Goal: Information Seeking & Learning: Check status

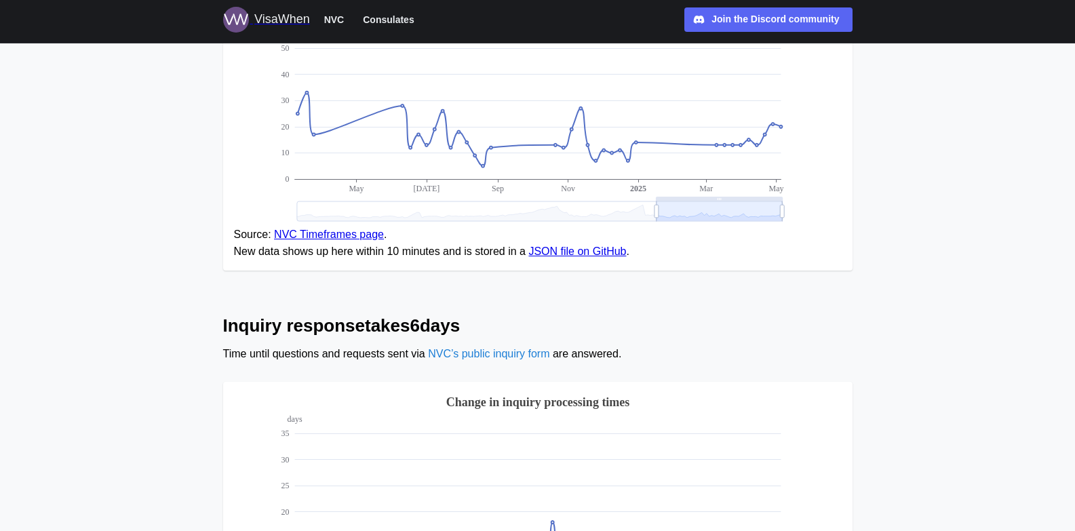
scroll to position [677, 0]
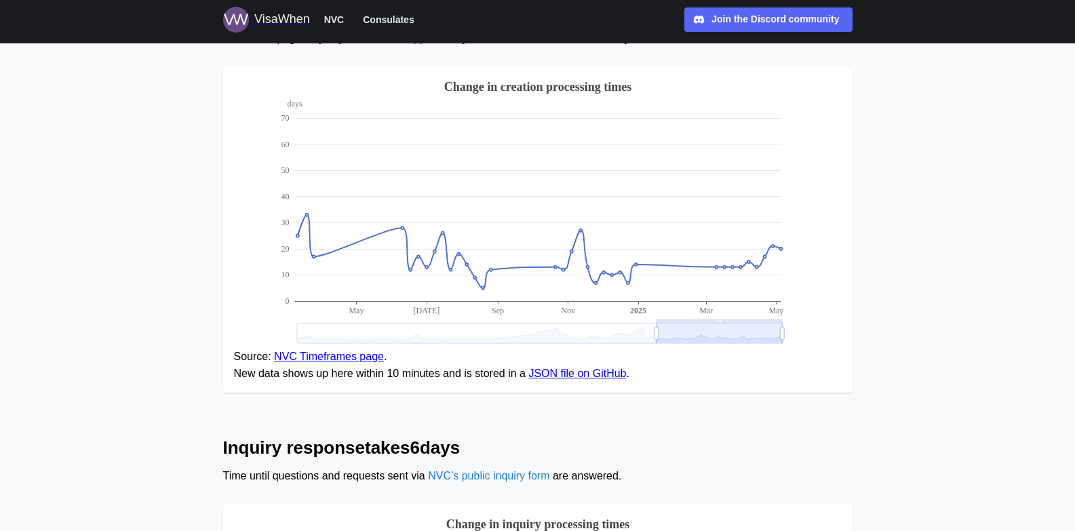
click at [330, 364] on figcaption "Source: NVC Timeframes page . New data shows up here within 10 minutes and is s…" at bounding box center [538, 366] width 608 height 34
click at [328, 360] on link "NVC Timeframes page" at bounding box center [329, 357] width 110 height 12
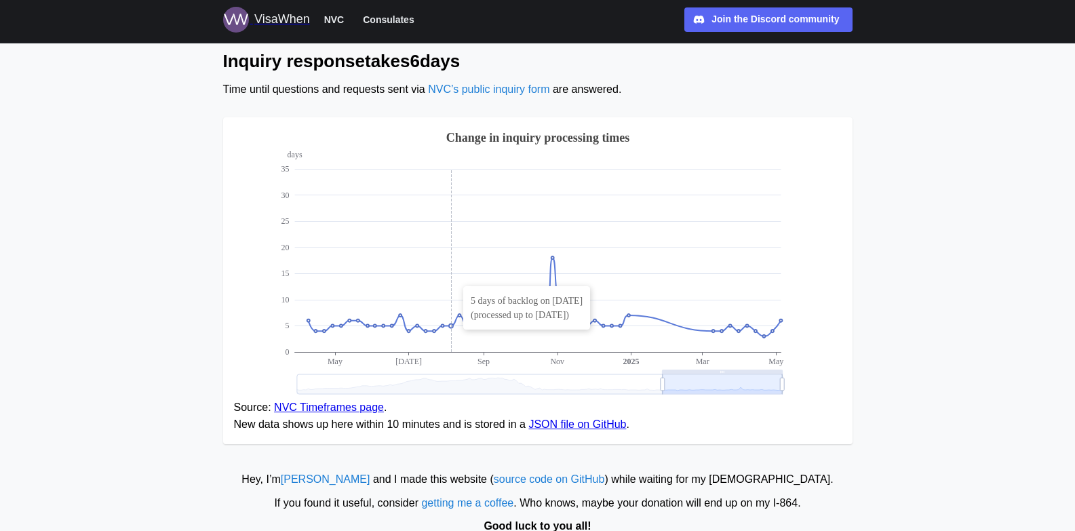
scroll to position [1084, 0]
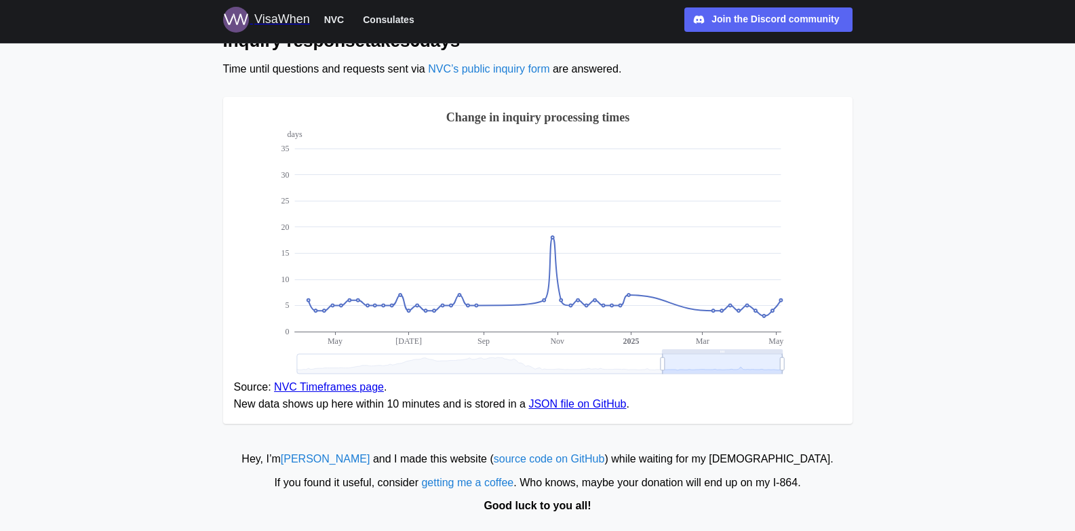
click at [327, 385] on link "NVC Timeframes page" at bounding box center [329, 387] width 110 height 12
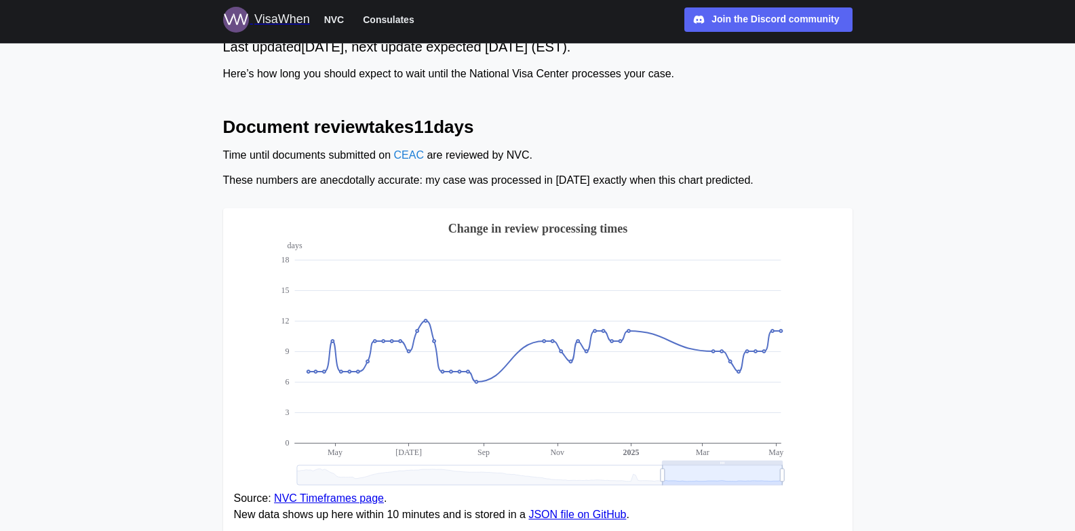
scroll to position [0, 0]
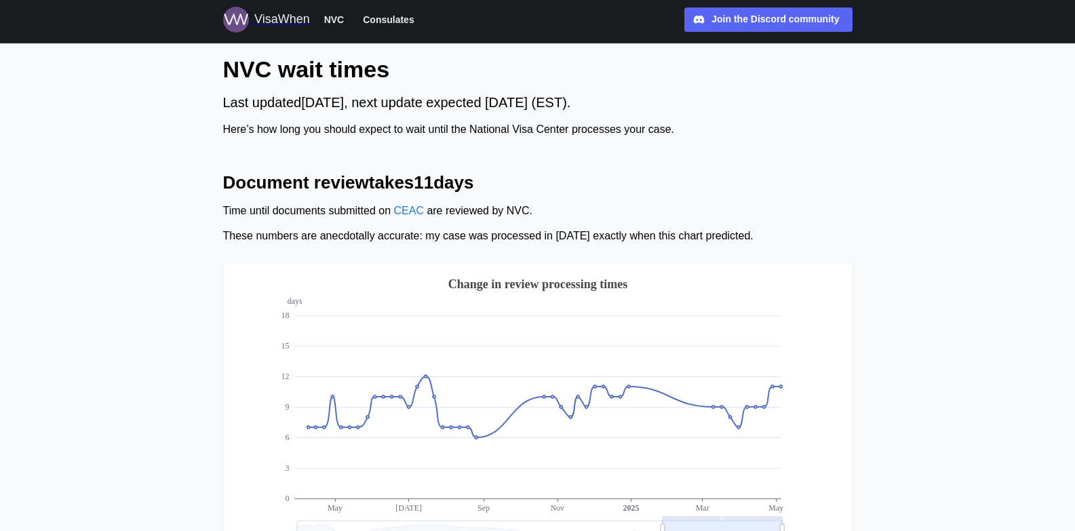
click at [330, 21] on span "NVC" at bounding box center [334, 20] width 20 height 16
click at [384, 16] on span "Consulates" at bounding box center [388, 20] width 51 height 16
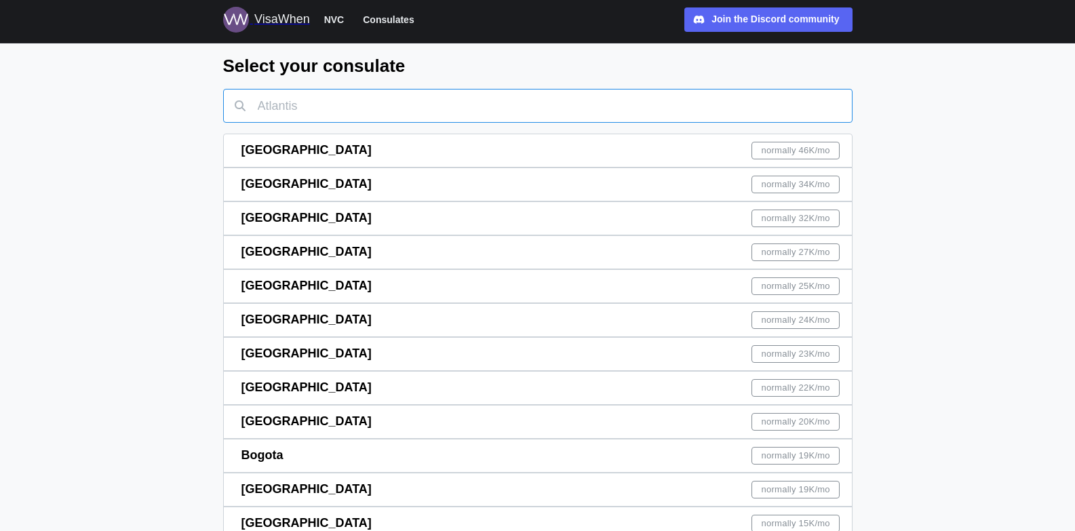
click at [330, 94] on input "text" at bounding box center [538, 106] width 630 height 34
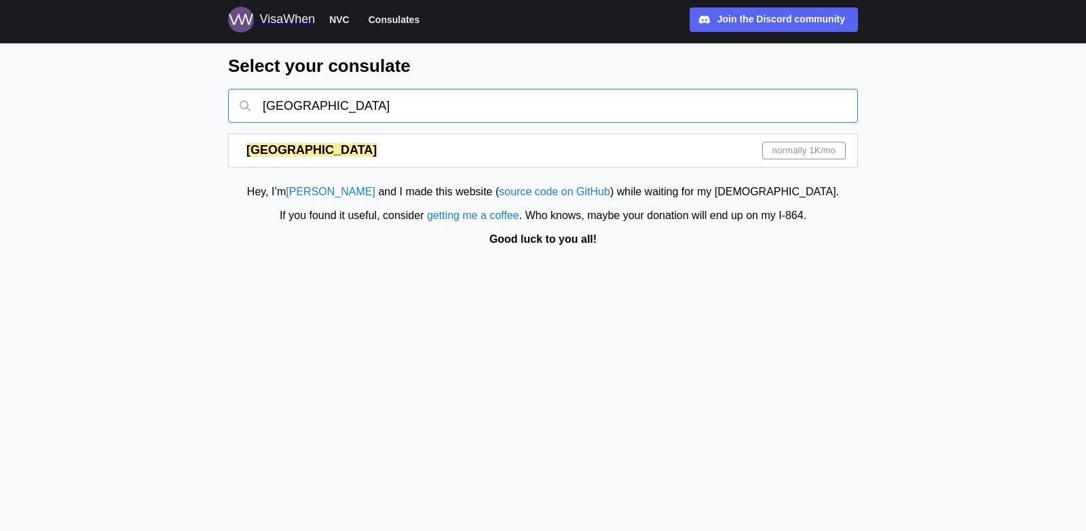
type input "[GEOGRAPHIC_DATA]"
click at [777, 153] on span "normally 1K /mo" at bounding box center [804, 150] width 64 height 16
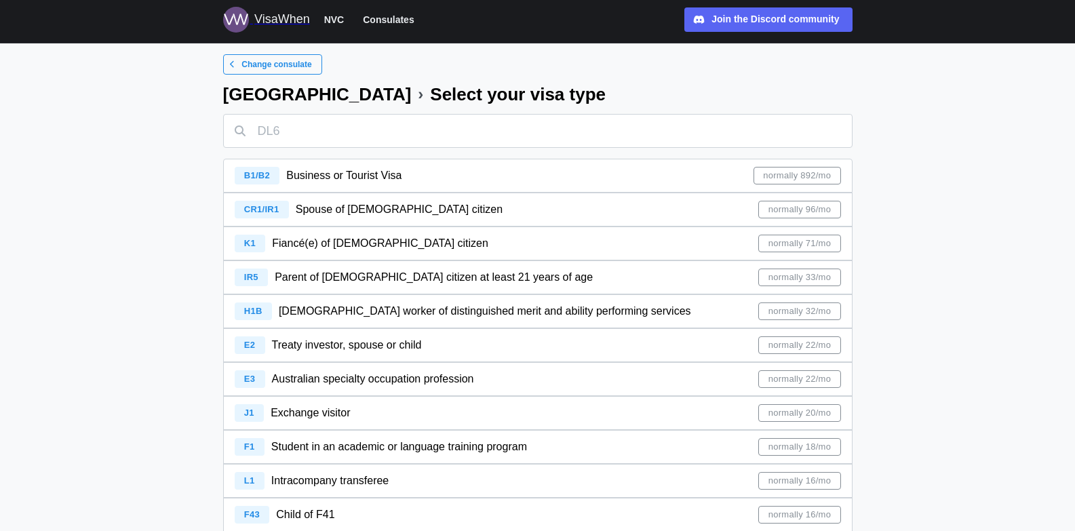
click at [246, 277] on span "IR5" at bounding box center [251, 277] width 14 height 10
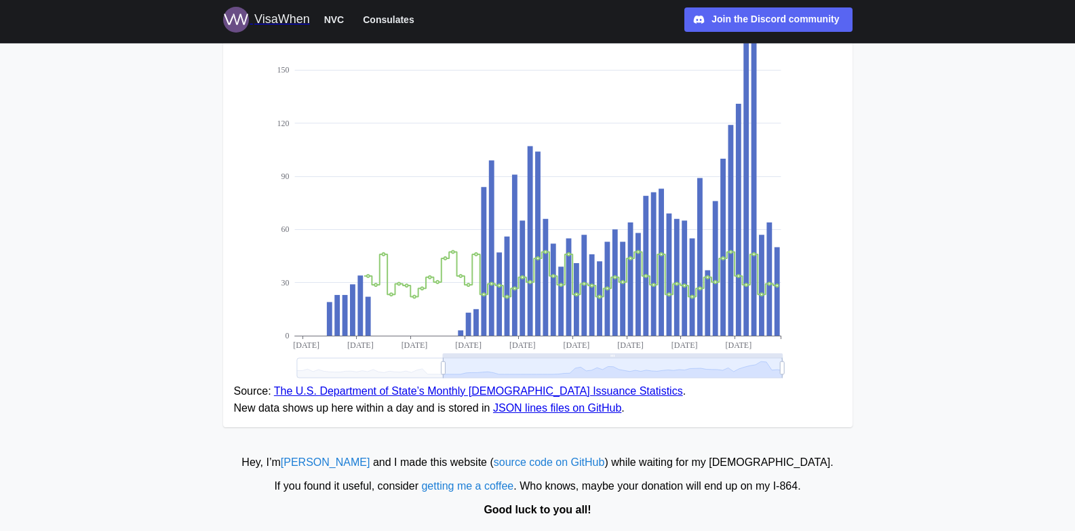
scroll to position [252, 0]
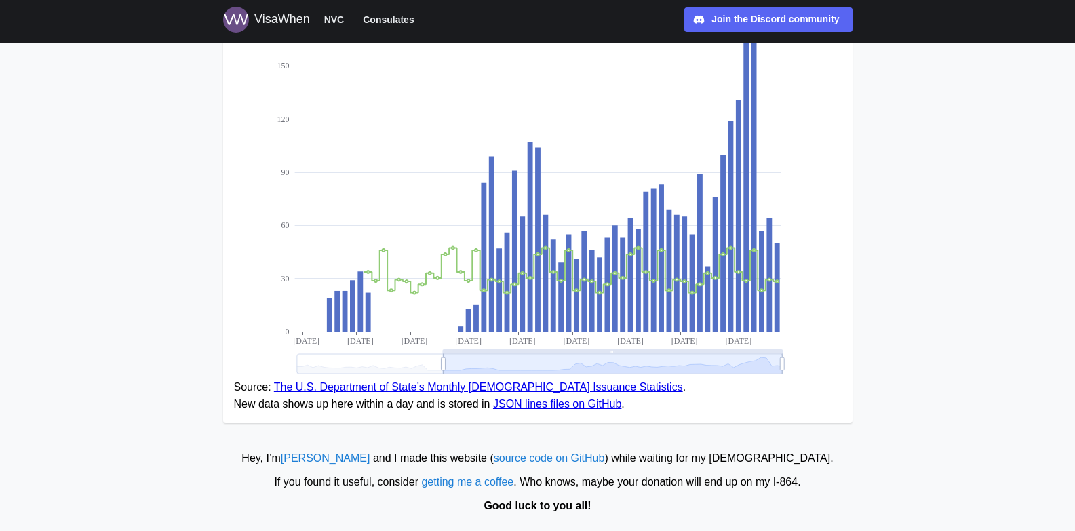
click at [370, 385] on link "The U.S. Department of State’s Monthly [DEMOGRAPHIC_DATA] Issuance Statistics" at bounding box center [478, 387] width 409 height 12
